Goal: Use online tool/utility: Utilize a website feature to perform a specific function

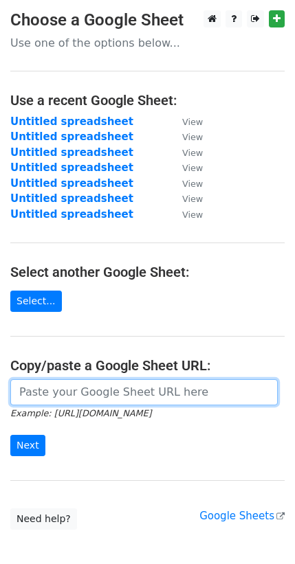
click at [63, 379] on input "url" at bounding box center [143, 392] width 267 height 26
paste input "[URL][DOMAIN_NAME]"
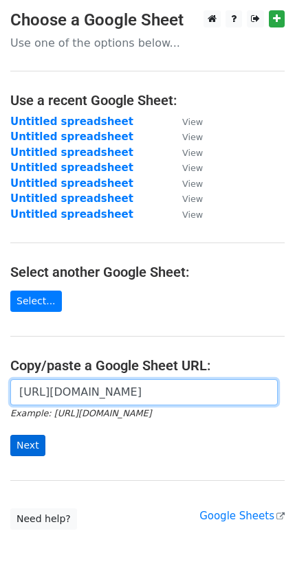
type input "[URL][DOMAIN_NAME]"
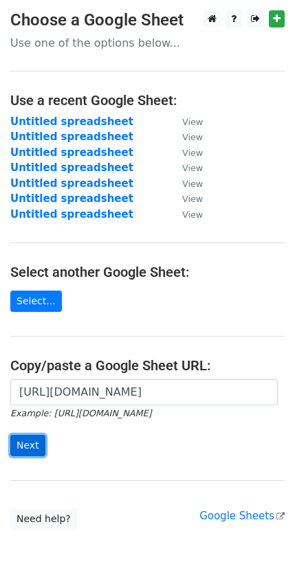
click at [23, 435] on input "Next" at bounding box center [27, 445] width 35 height 21
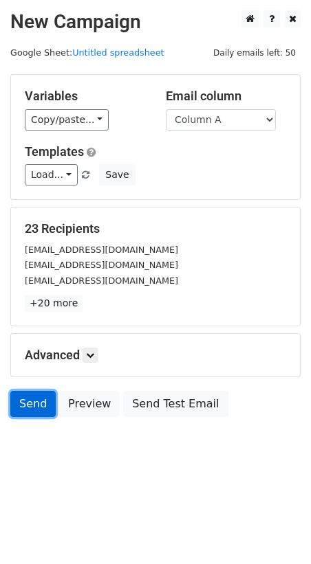
click at [27, 391] on link "Send" at bounding box center [32, 404] width 45 height 26
